Goal: Task Accomplishment & Management: Manage account settings

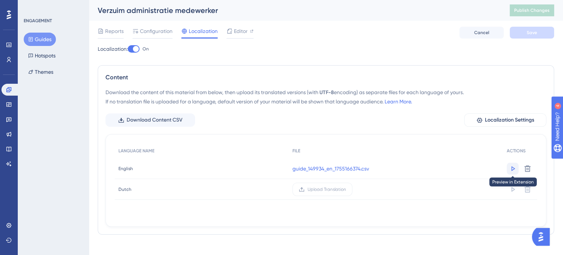
click at [511, 166] on icon at bounding box center [512, 168] width 7 height 7
click at [130, 168] on span "English" at bounding box center [126, 169] width 14 height 6
click at [477, 119] on icon at bounding box center [480, 120] width 6 height 6
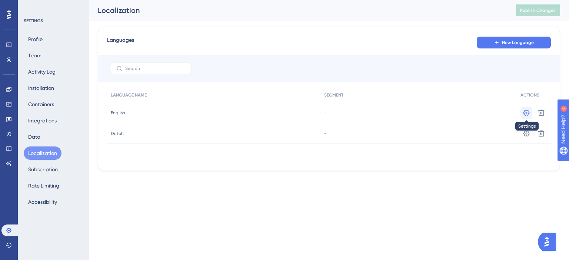
click at [528, 113] on icon at bounding box center [526, 112] width 7 height 7
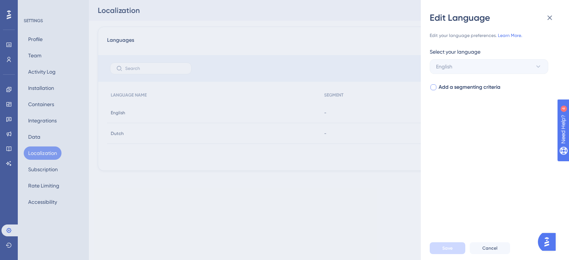
click at [434, 86] on div at bounding box center [433, 87] width 6 height 6
checkbox input "true"
click at [449, 116] on span "Select your segment" at bounding box center [460, 117] width 48 height 9
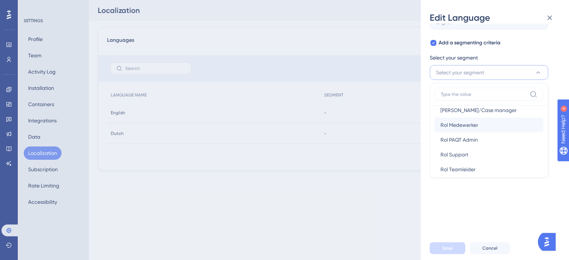
scroll to position [134, 0]
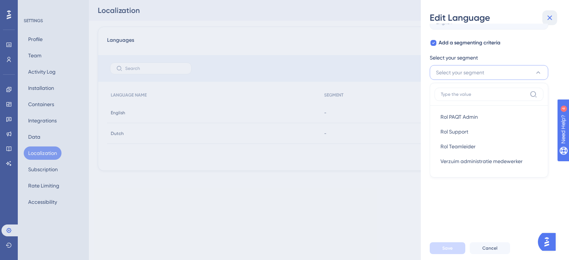
click at [550, 20] on icon at bounding box center [549, 17] width 9 height 9
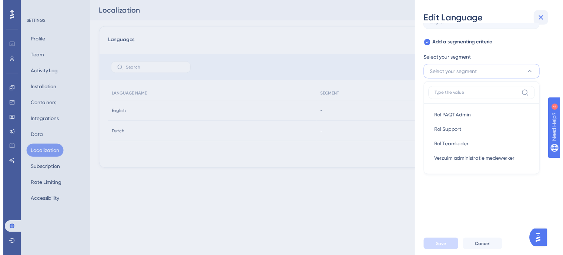
scroll to position [0, 0]
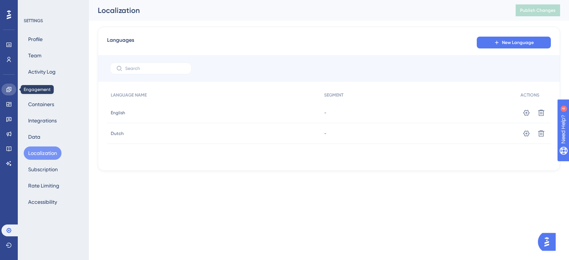
click at [4, 87] on link at bounding box center [8, 90] width 15 height 12
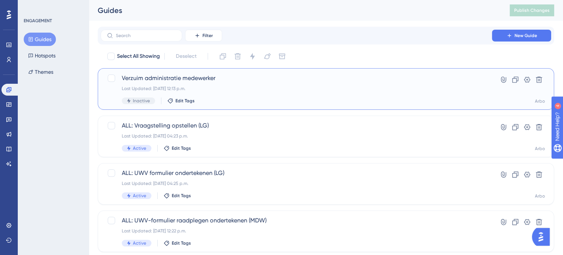
click at [171, 76] on span "Verzuim administratie medewerker" at bounding box center [296, 78] width 349 height 9
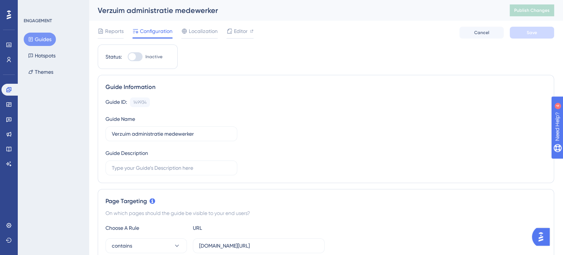
click at [135, 57] on div at bounding box center [132, 56] width 7 height 7
click at [128, 57] on input "Inactive" at bounding box center [127, 57] width 0 height 0
checkbox input "true"
click at [531, 35] on span "Save" at bounding box center [532, 33] width 10 height 6
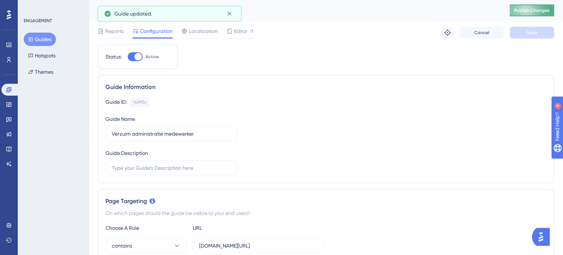
click at [532, 6] on button "Publish Changes" at bounding box center [532, 10] width 44 height 12
click at [9, 105] on icon at bounding box center [9, 104] width 6 height 6
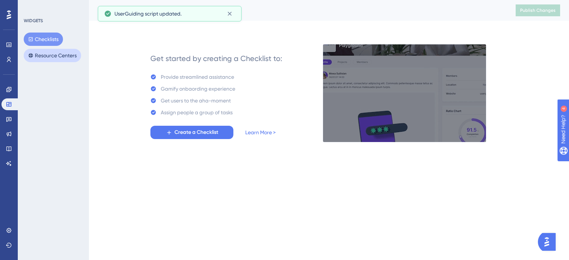
click at [56, 54] on button "Resource Centers" at bounding box center [52, 55] width 57 height 13
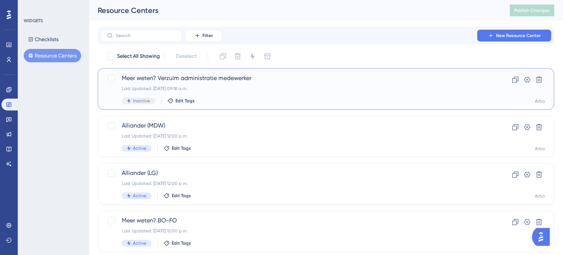
click at [228, 87] on div "Last Updated: 14 aug 2025 09:18 a.m." at bounding box center [296, 89] width 349 height 6
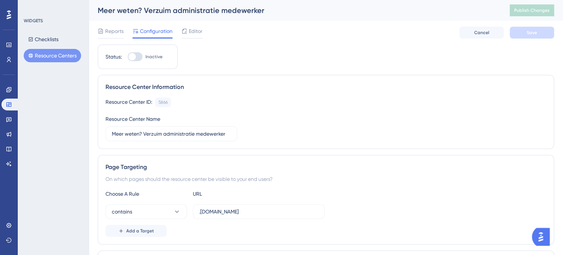
click at [137, 59] on div at bounding box center [135, 56] width 15 height 9
click at [128, 57] on input "Inactive" at bounding box center [127, 57] width 0 height 0
click at [201, 33] on span "Editor" at bounding box center [196, 31] width 14 height 9
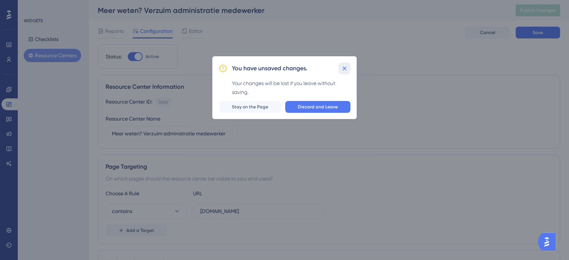
drag, startPoint x: 346, startPoint y: 65, endPoint x: 161, endPoint y: 59, distance: 184.5
click at [346, 65] on icon at bounding box center [344, 68] width 7 height 7
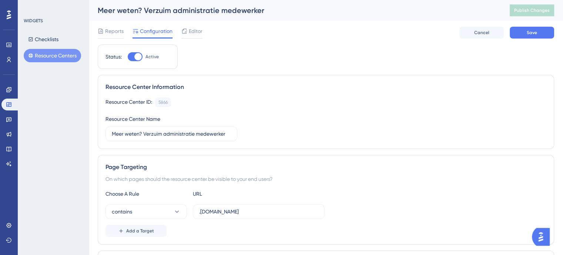
click at [135, 56] on div at bounding box center [137, 56] width 7 height 7
click at [128, 57] on input "Active" at bounding box center [127, 57] width 0 height 0
checkbox input "false"
click at [190, 28] on span "Editor" at bounding box center [196, 31] width 14 height 9
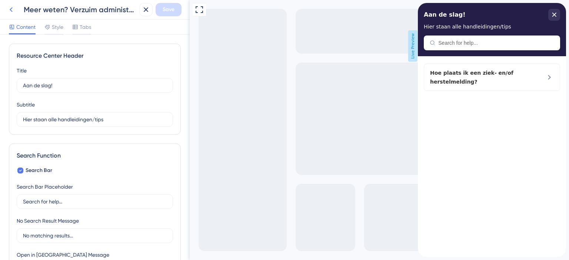
click at [11, 7] on icon at bounding box center [11, 9] width 9 height 9
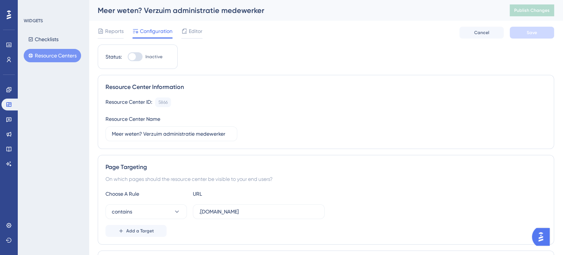
click at [139, 61] on div at bounding box center [135, 56] width 15 height 9
click at [128, 57] on input "Inactive" at bounding box center [127, 57] width 0 height 0
checkbox input "true"
click at [536, 32] on span "Save" at bounding box center [532, 33] width 10 height 6
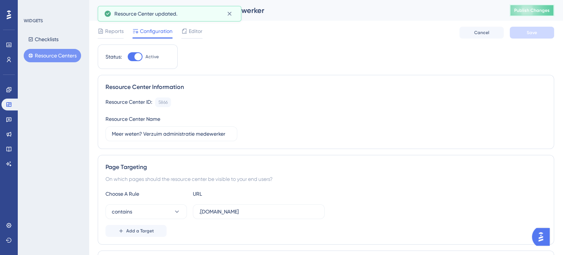
click at [539, 13] on span "Publish Changes" at bounding box center [532, 10] width 36 height 6
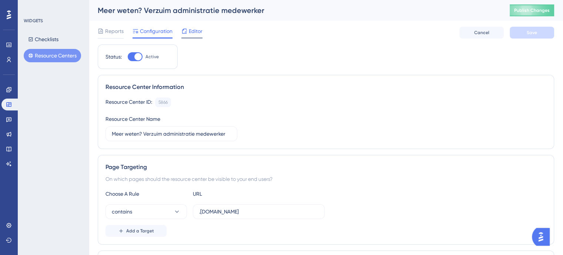
click at [187, 29] on icon at bounding box center [184, 31] width 6 height 6
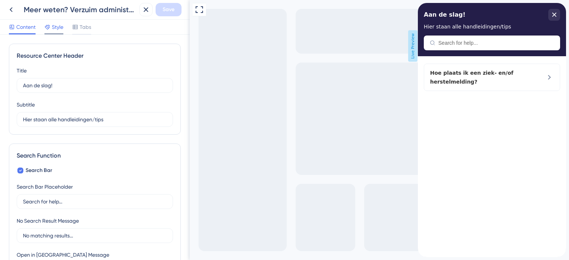
click at [60, 29] on span "Style" at bounding box center [57, 27] width 11 height 9
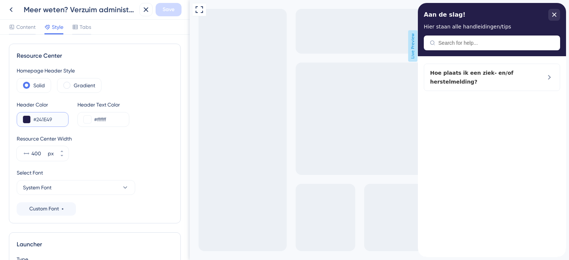
drag, startPoint x: 52, startPoint y: 118, endPoint x: 31, endPoint y: 118, distance: 21.1
click at [31, 118] on div "#241E49" at bounding box center [43, 119] width 52 height 15
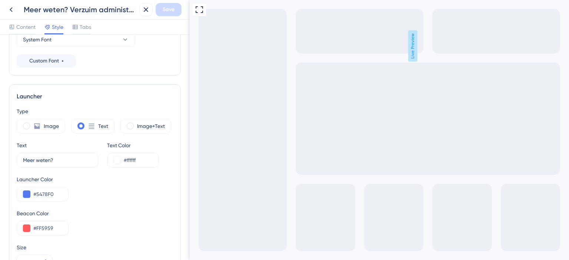
scroll to position [222, 0]
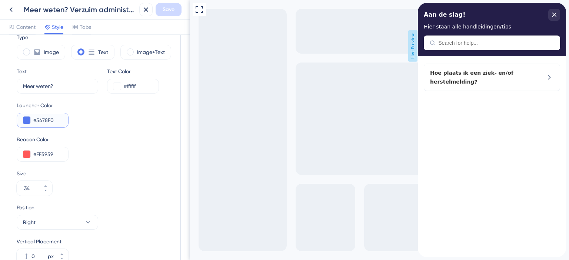
drag, startPoint x: 56, startPoint y: 121, endPoint x: 0, endPoint y: 117, distance: 56.5
click at [0, 0] on html "Meer weten? Verzuim administratie medewerker Save Content Style Tabs Resource C…" at bounding box center [284, 0] width 569 height 0
paste input "241E49"
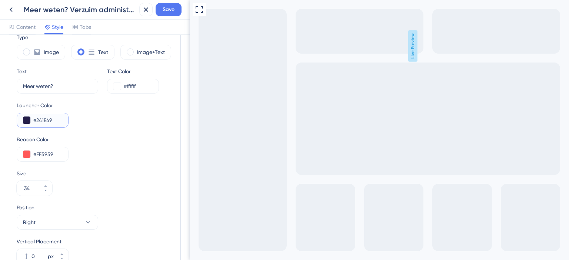
scroll to position [271, 0]
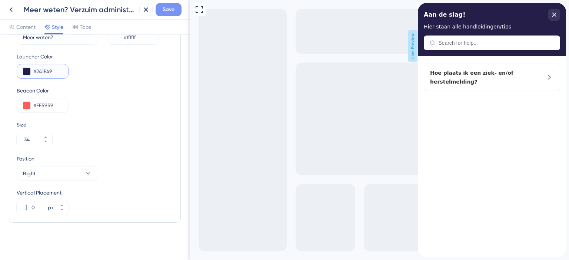
type input "#241E49"
click at [172, 10] on span "Save" at bounding box center [169, 9] width 12 height 9
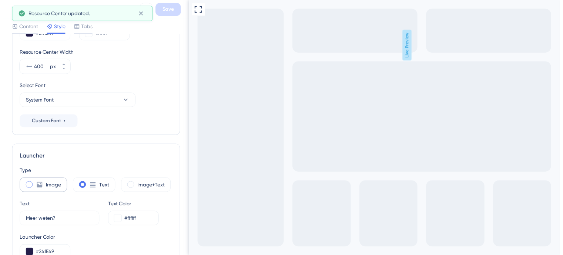
scroll to position [0, 0]
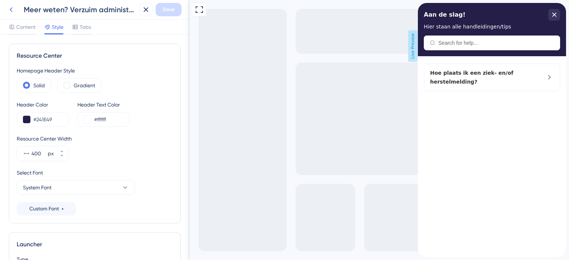
click at [7, 8] on icon at bounding box center [11, 9] width 9 height 9
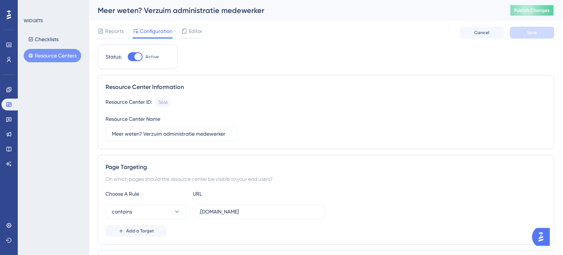
click at [530, 5] on button "Publish Changes" at bounding box center [532, 10] width 44 height 12
